Goal: Information Seeking & Learning: Learn about a topic

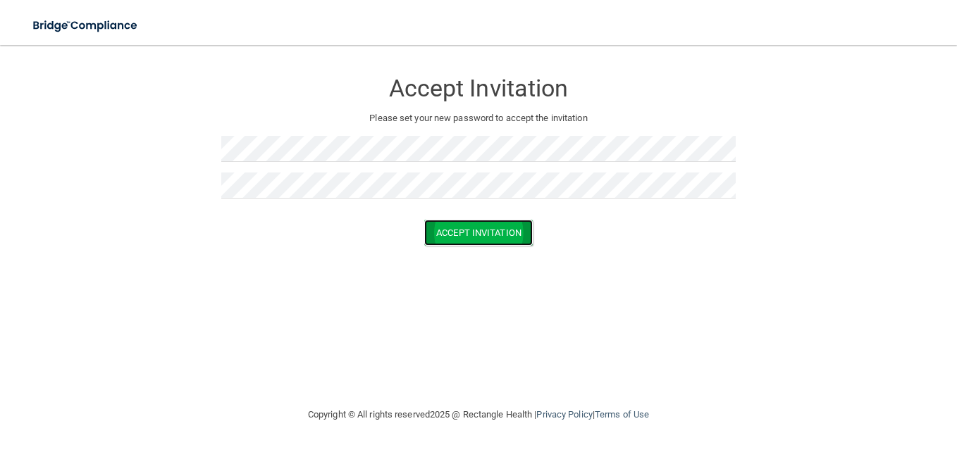
click at [513, 226] on button "Accept Invitation" at bounding box center [478, 233] width 108 height 26
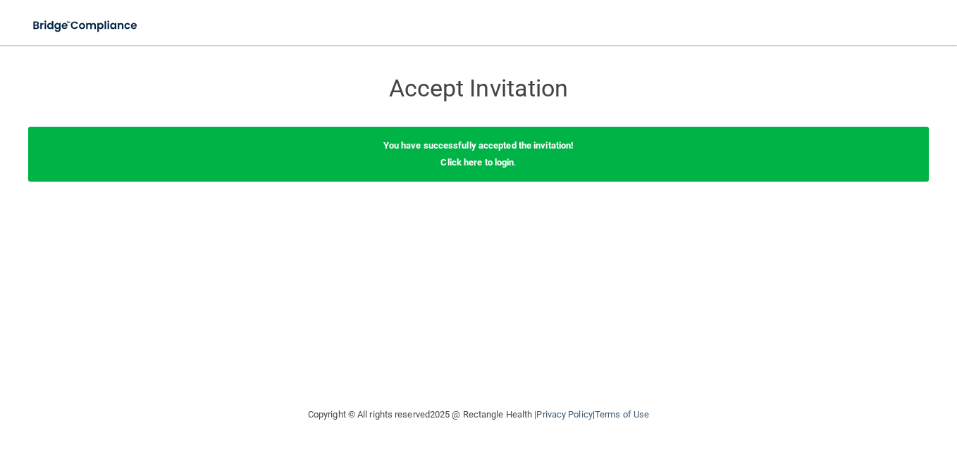
click at [523, 155] on div "You have successfully accepted the invitation! Click here to login ." at bounding box center [478, 154] width 900 height 55
click at [497, 171] on div "You have successfully accepted the invitation! Click here to login ." at bounding box center [478, 154] width 900 height 55
click at [494, 167] on link "Click here to login" at bounding box center [476, 162] width 73 height 11
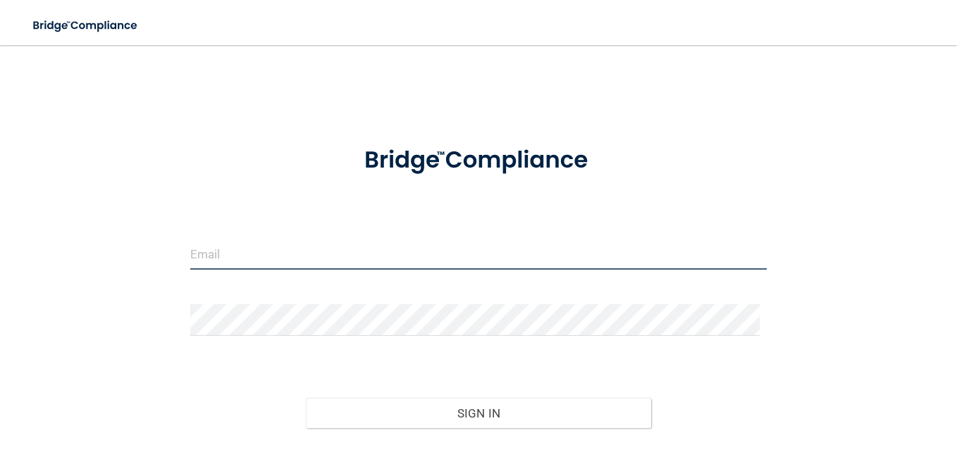
click at [406, 246] on input "email" at bounding box center [478, 254] width 576 height 32
type input "[PERSON_NAME][EMAIL_ADDRESS][PERSON_NAME][DOMAIN_NAME]"
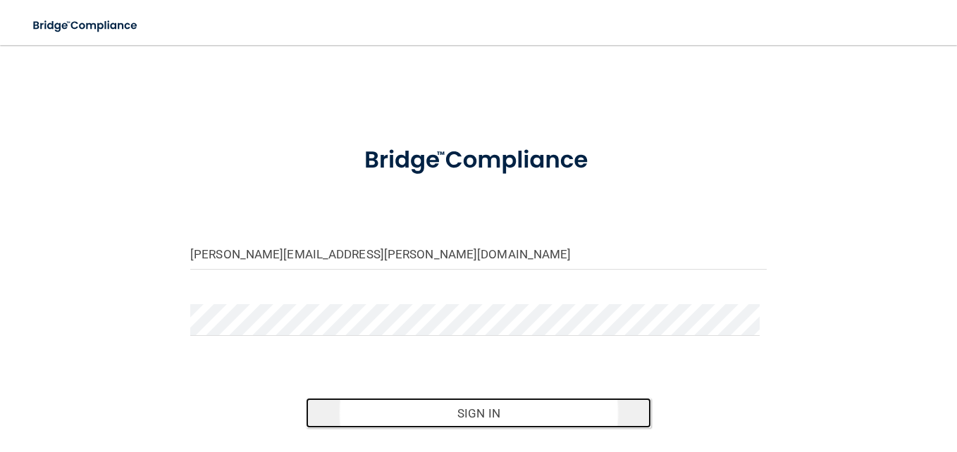
click at [449, 406] on button "Sign In" at bounding box center [479, 413] width 346 height 31
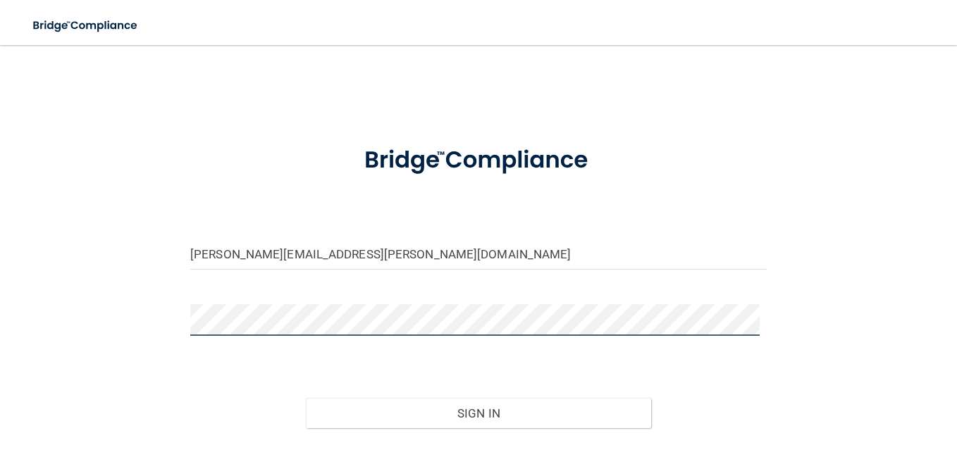
click at [306, 398] on button "Sign In" at bounding box center [479, 413] width 346 height 31
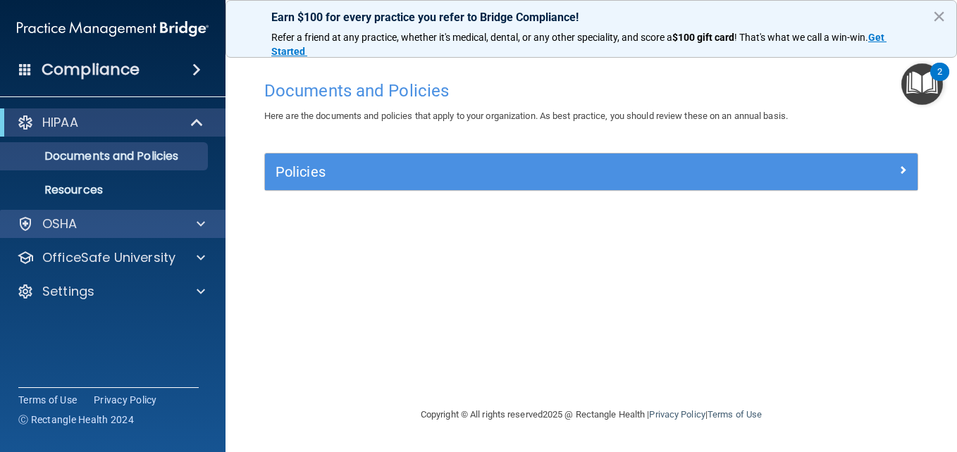
click at [112, 235] on div "OSHA" at bounding box center [113, 224] width 226 height 28
click at [199, 223] on span at bounding box center [201, 224] width 8 height 17
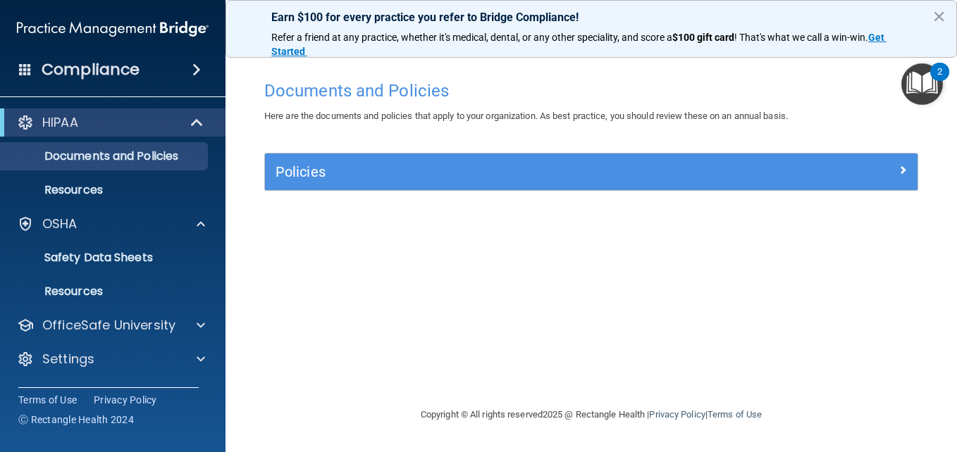
click at [155, 132] on div "HIPAA" at bounding box center [112, 122] width 225 height 28
click at [127, 163] on p "Documents and Policies" at bounding box center [105, 156] width 192 height 14
click at [161, 158] on p "Documents and Policies" at bounding box center [105, 156] width 192 height 14
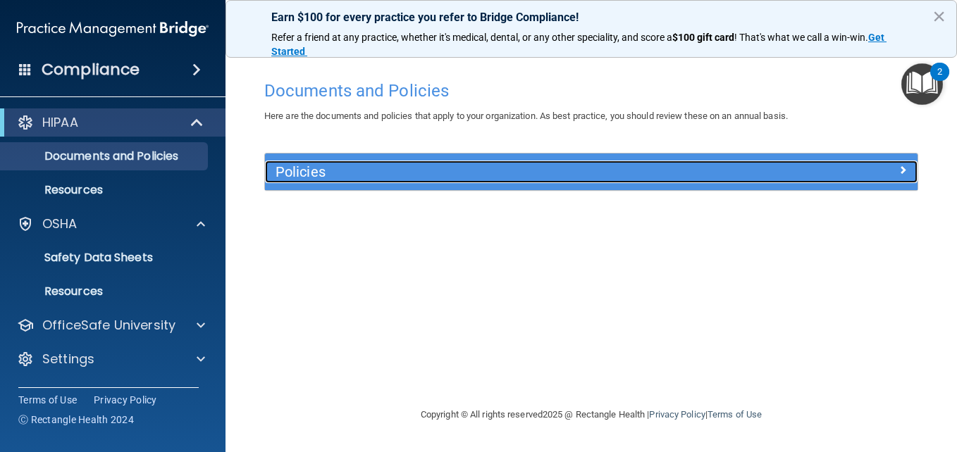
click at [303, 183] on div "Policies" at bounding box center [510, 172] width 490 height 23
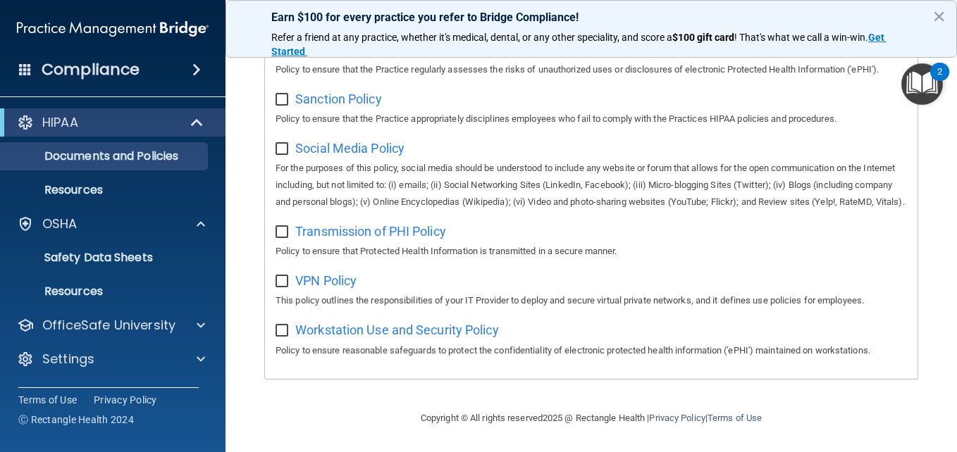
scroll to position [1095, 0]
click at [912, 95] on img "Open Resource Center, 2 new notifications" at bounding box center [922, 84] width 42 height 42
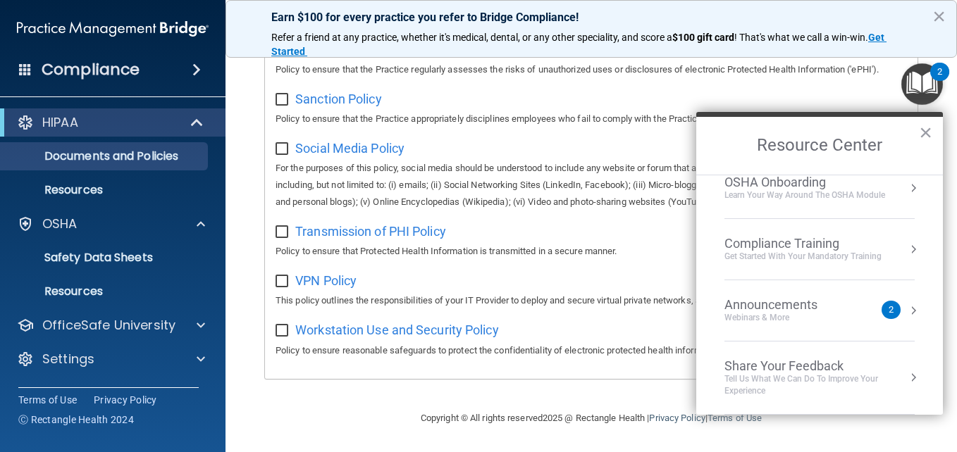
scroll to position [0, 0]
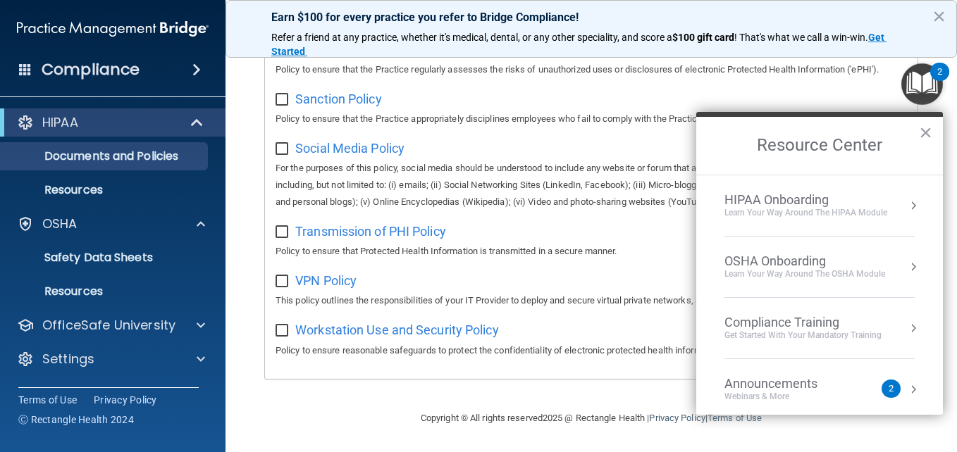
click at [603, 415] on div "Copyright © All rights reserved 2025 @ Rectangle Health | Privacy Policy | Term…" at bounding box center [591, 418] width 514 height 45
click at [927, 125] on button "×" at bounding box center [924, 132] width 13 height 23
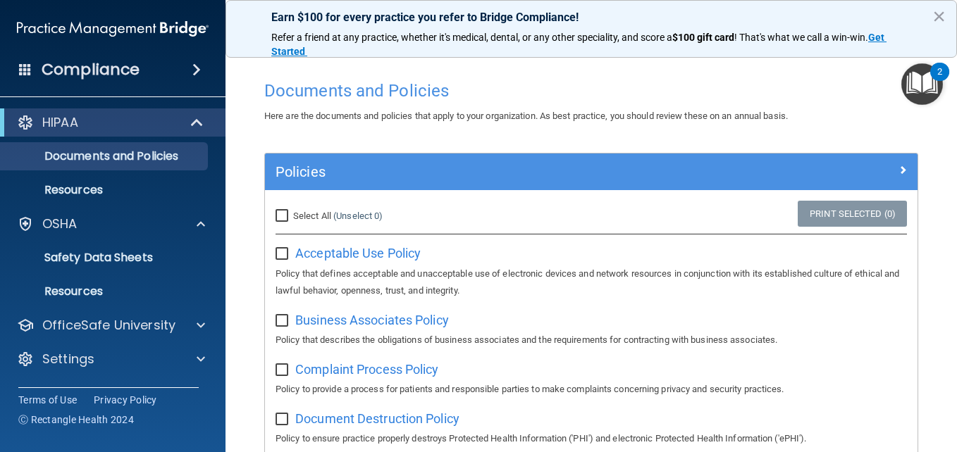
click at [146, 74] on div "Compliance" at bounding box center [112, 69] width 225 height 31
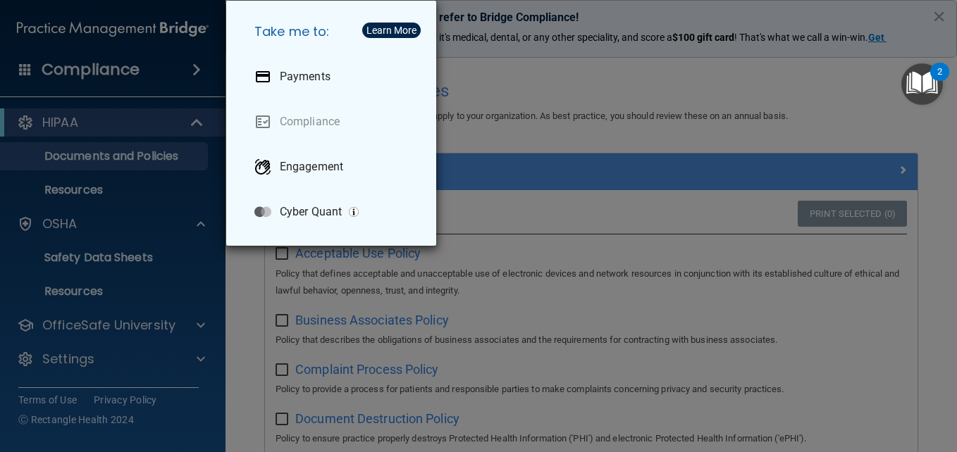
click at [482, 130] on div "Take me to: Payments Compliance Engagement Cyber Quant" at bounding box center [478, 226] width 957 height 452
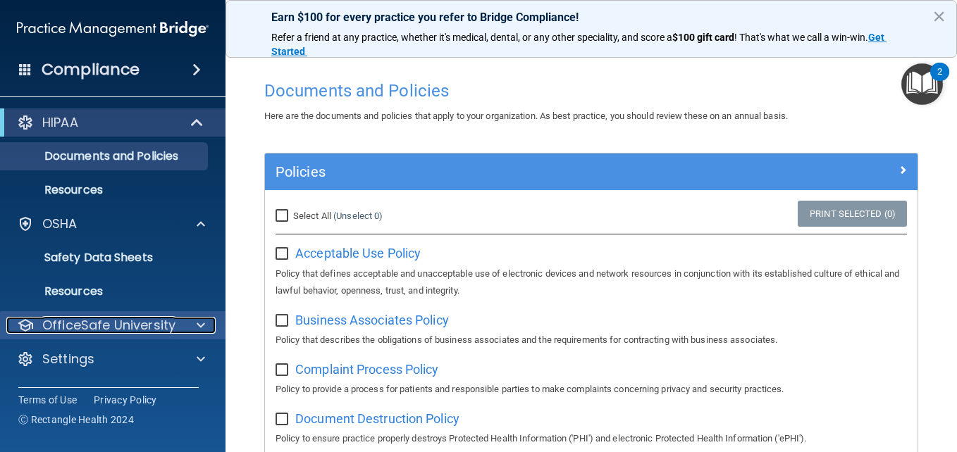
click at [154, 321] on p "OfficeSafe University" at bounding box center [108, 325] width 133 height 17
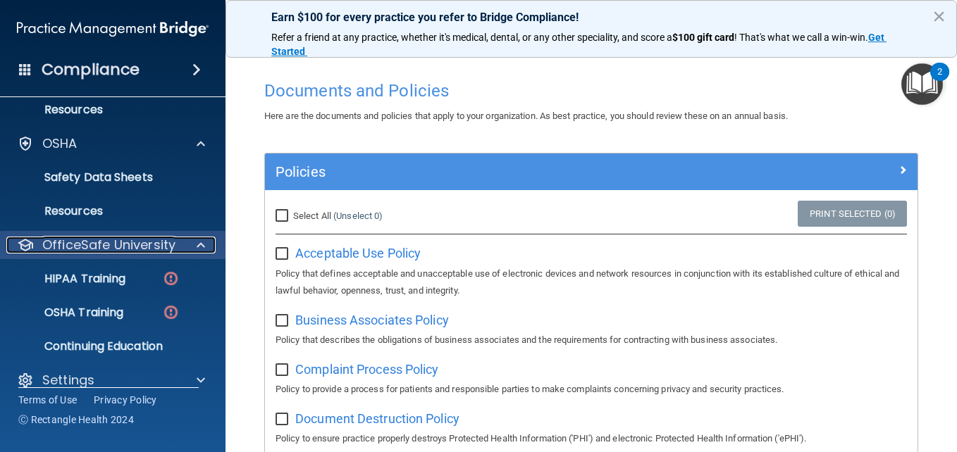
scroll to position [99, 0]
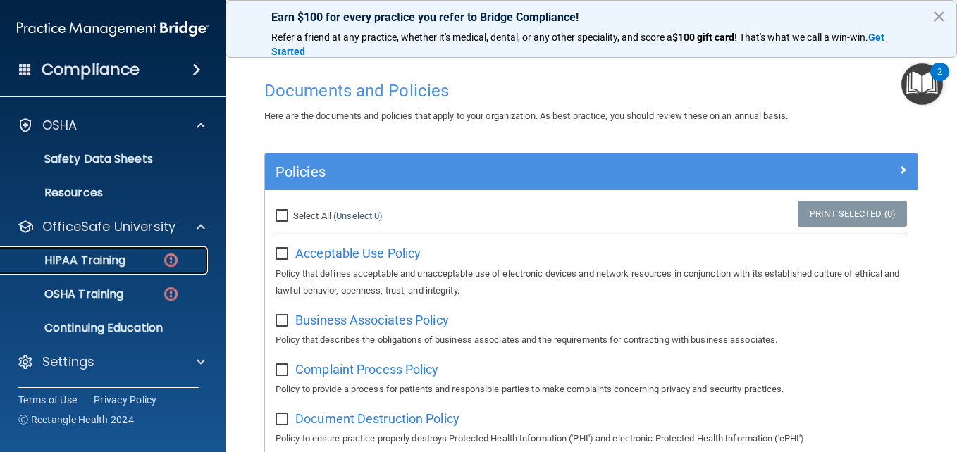
click at [132, 266] on div "HIPAA Training" at bounding box center [105, 261] width 192 height 14
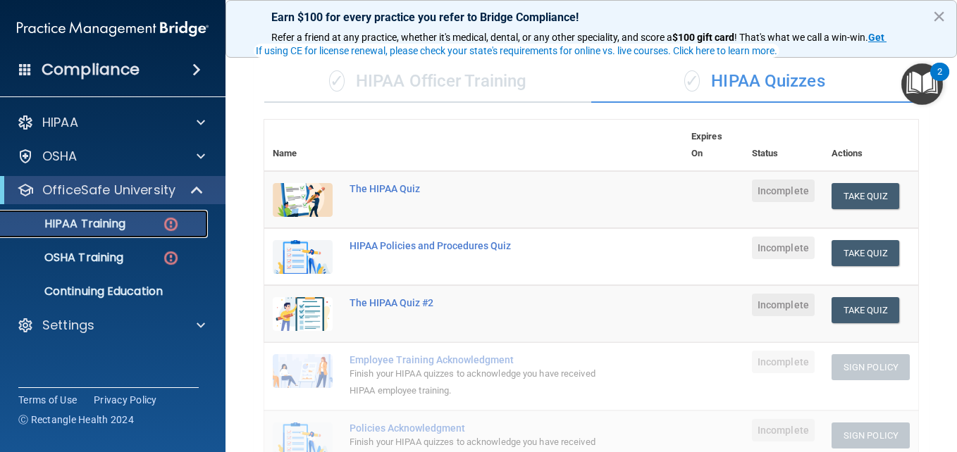
scroll to position [93, 0]
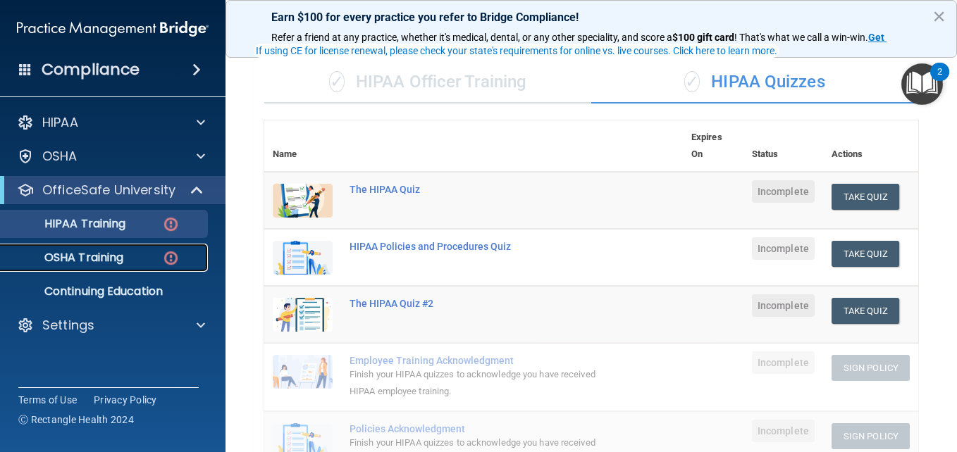
click at [173, 271] on link "OSHA Training" at bounding box center [97, 258] width 222 height 28
